Goal: Task Accomplishment & Management: Manage account settings

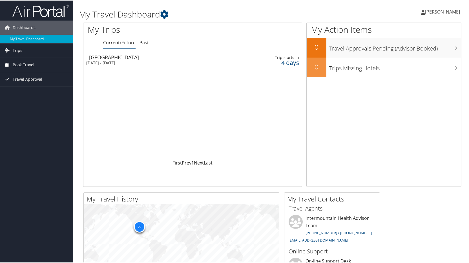
click at [24, 64] on span "Book Travel" at bounding box center [24, 64] width 22 height 14
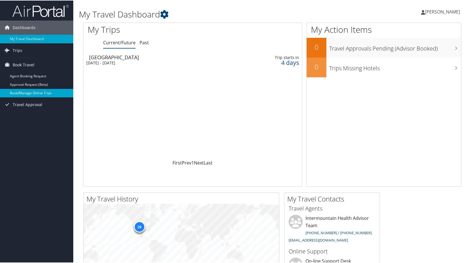
click at [35, 92] on link "Book/Manage Online Trips" at bounding box center [36, 92] width 73 height 8
click at [436, 13] on span "[PERSON_NAME]" at bounding box center [442, 11] width 35 height 6
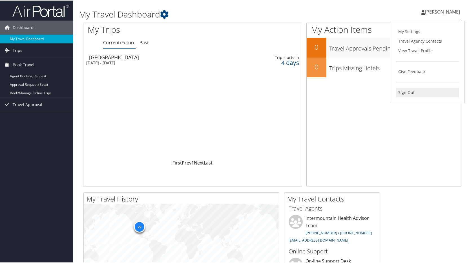
click at [411, 92] on link "Sign Out" at bounding box center [427, 92] width 63 height 10
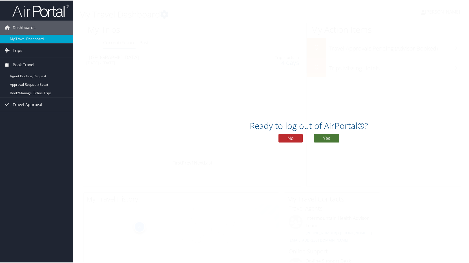
click at [327, 137] on button "Yes" at bounding box center [326, 137] width 25 height 8
